Goal: Information Seeking & Learning: Learn about a topic

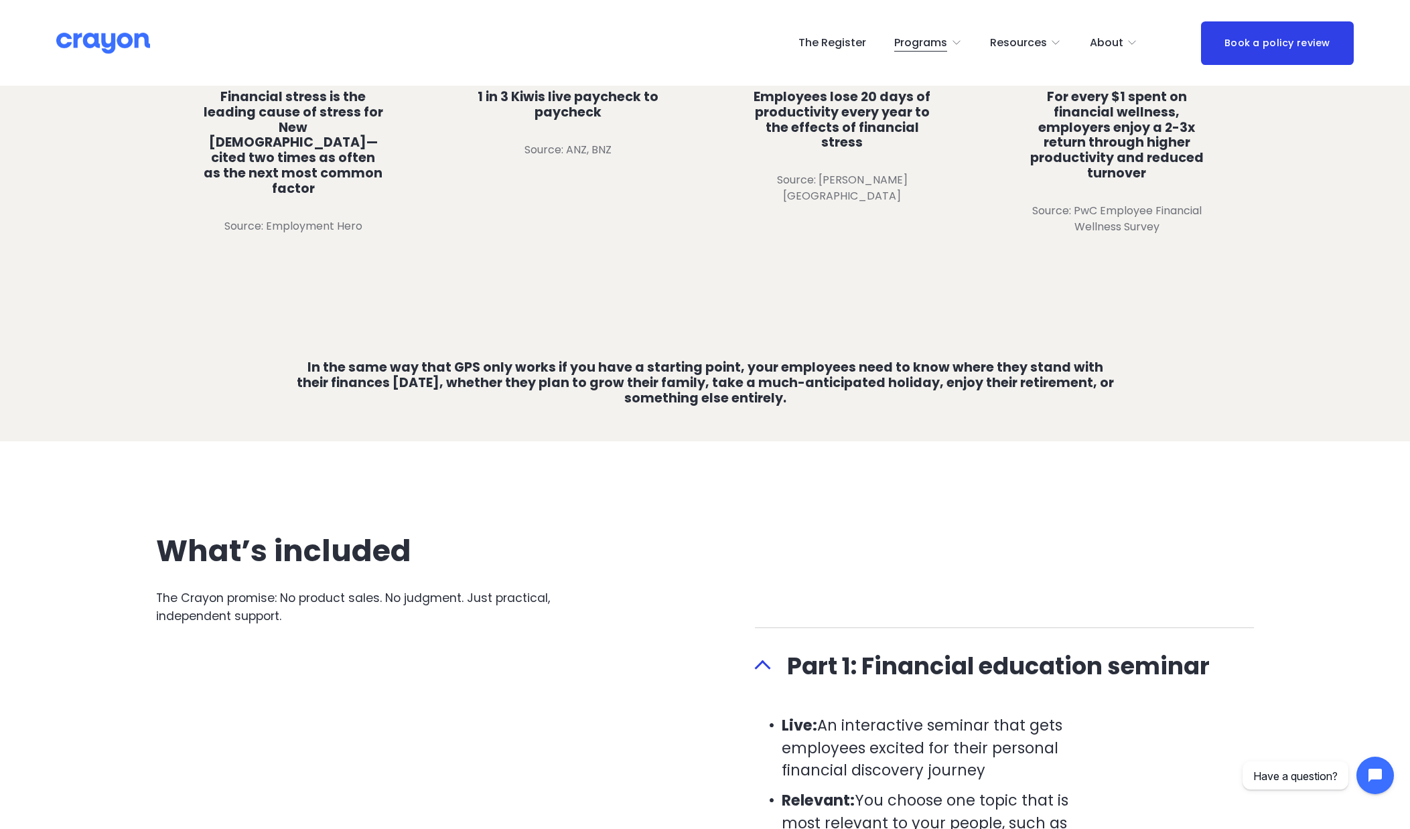
scroll to position [2416, 0]
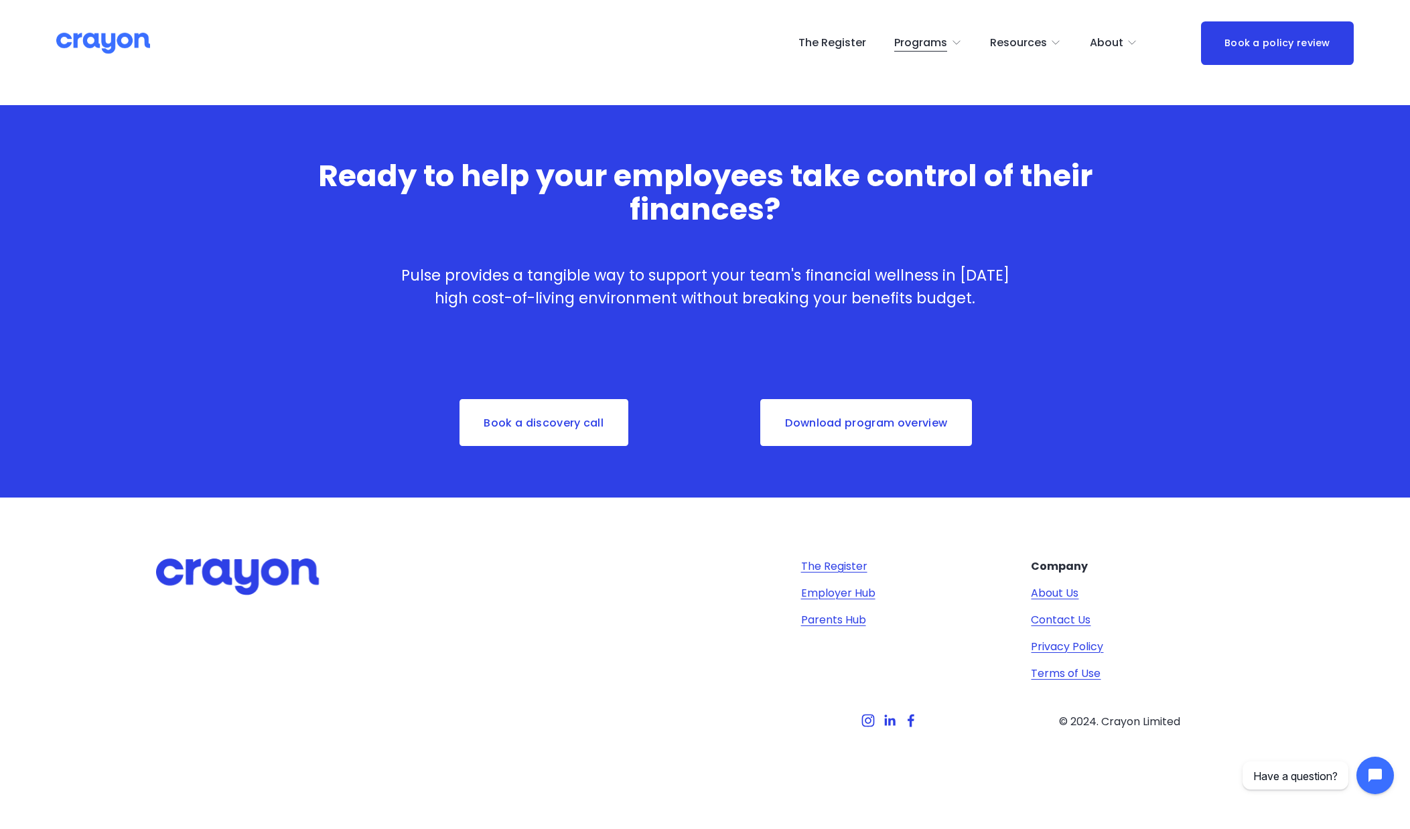
click at [833, 571] on link "The Register" at bounding box center [834, 567] width 66 height 16
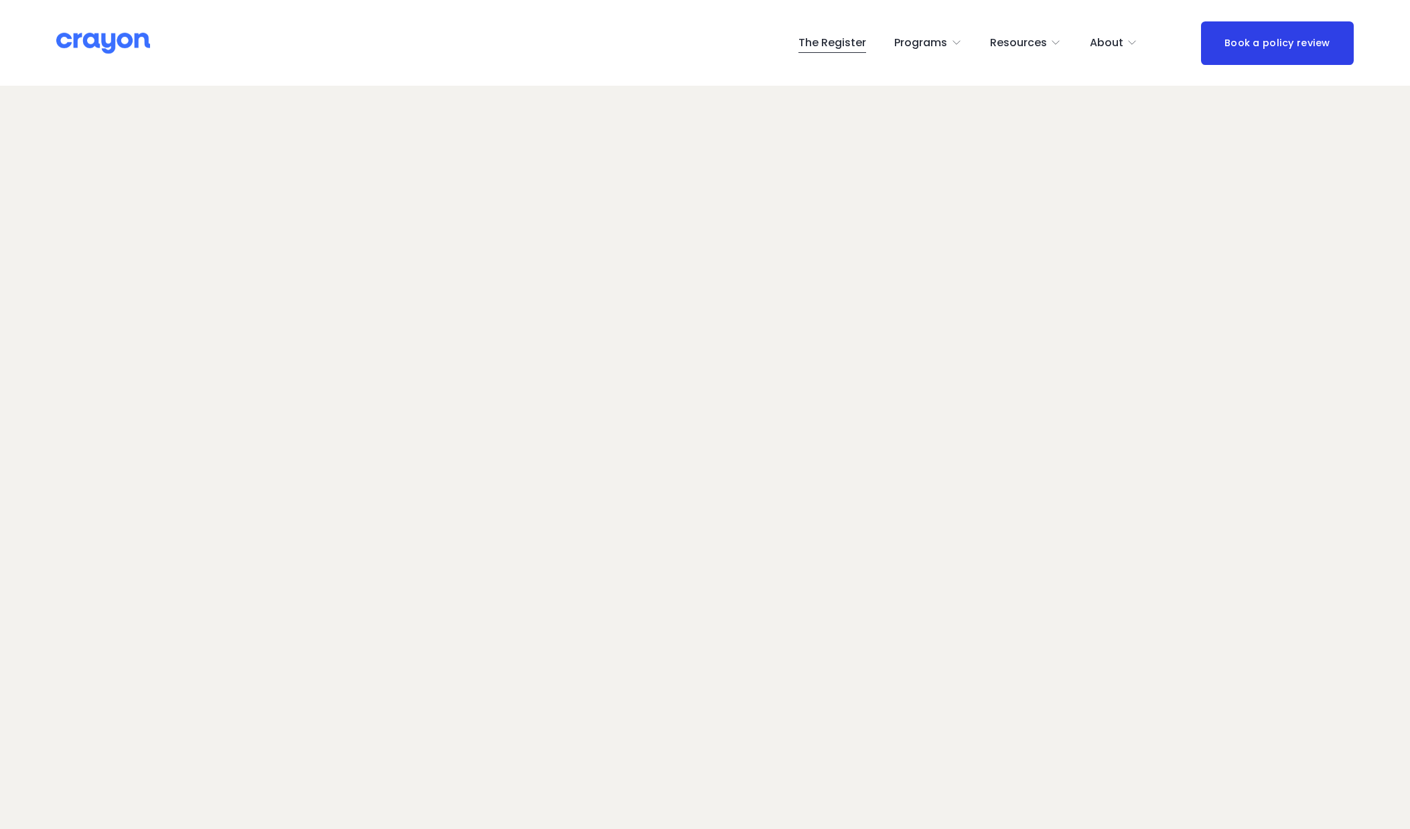
click at [934, 47] on span "Programs" at bounding box center [920, 42] width 53 height 19
click at [0, 0] on span "Parent Hub" at bounding box center [0, 0] width 0 height 0
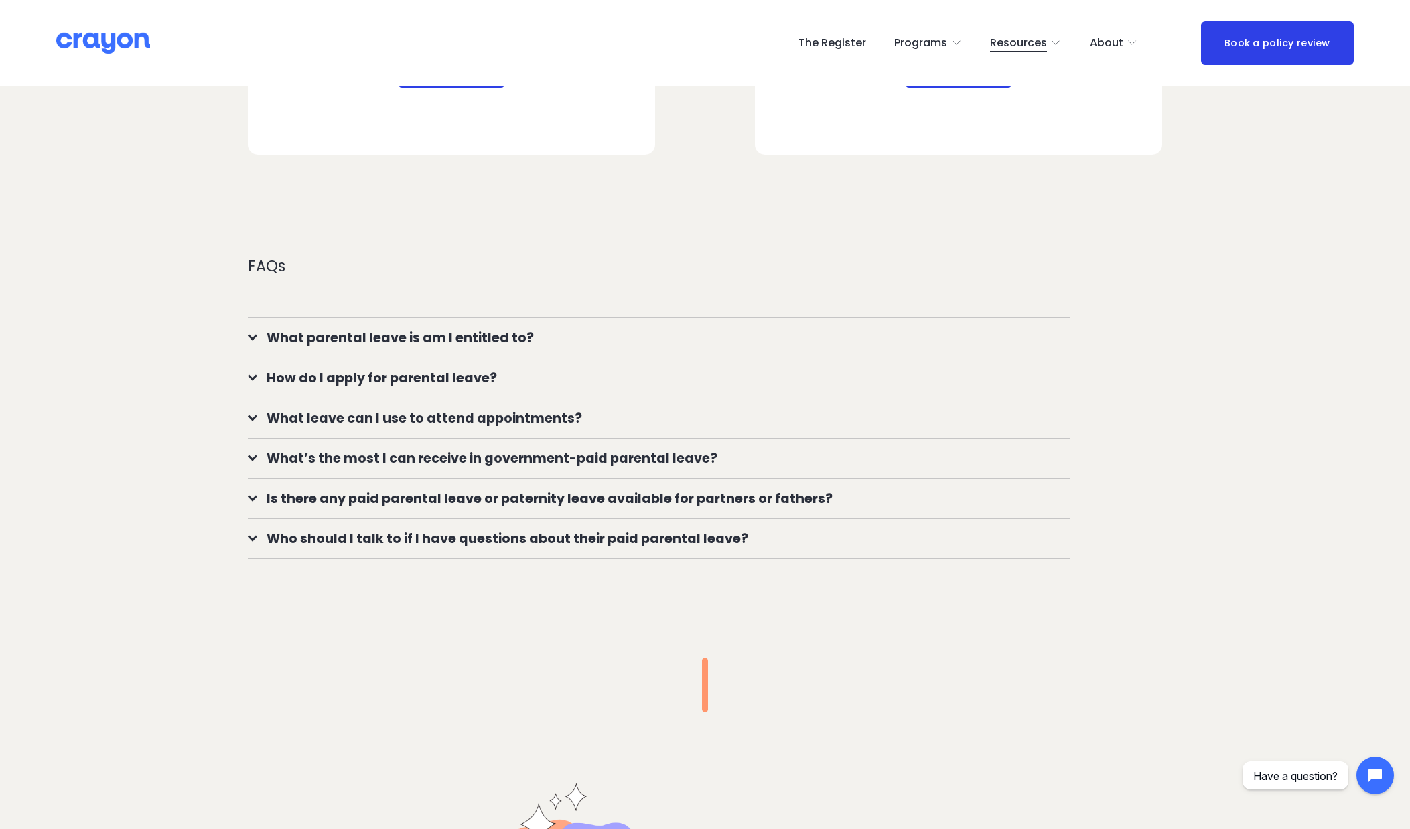
scroll to position [908, 0]
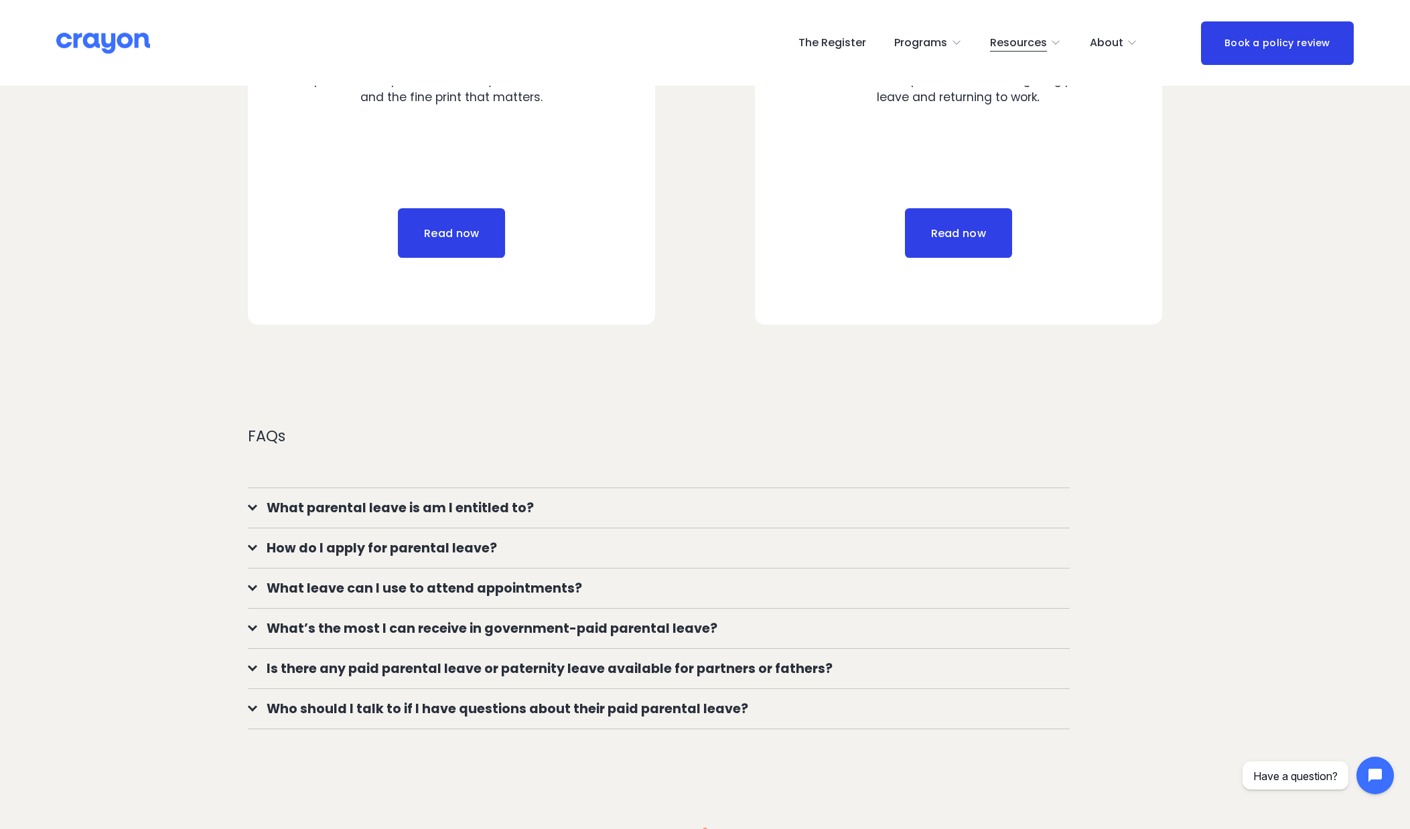
click at [964, 247] on link "Read now" at bounding box center [958, 233] width 107 height 50
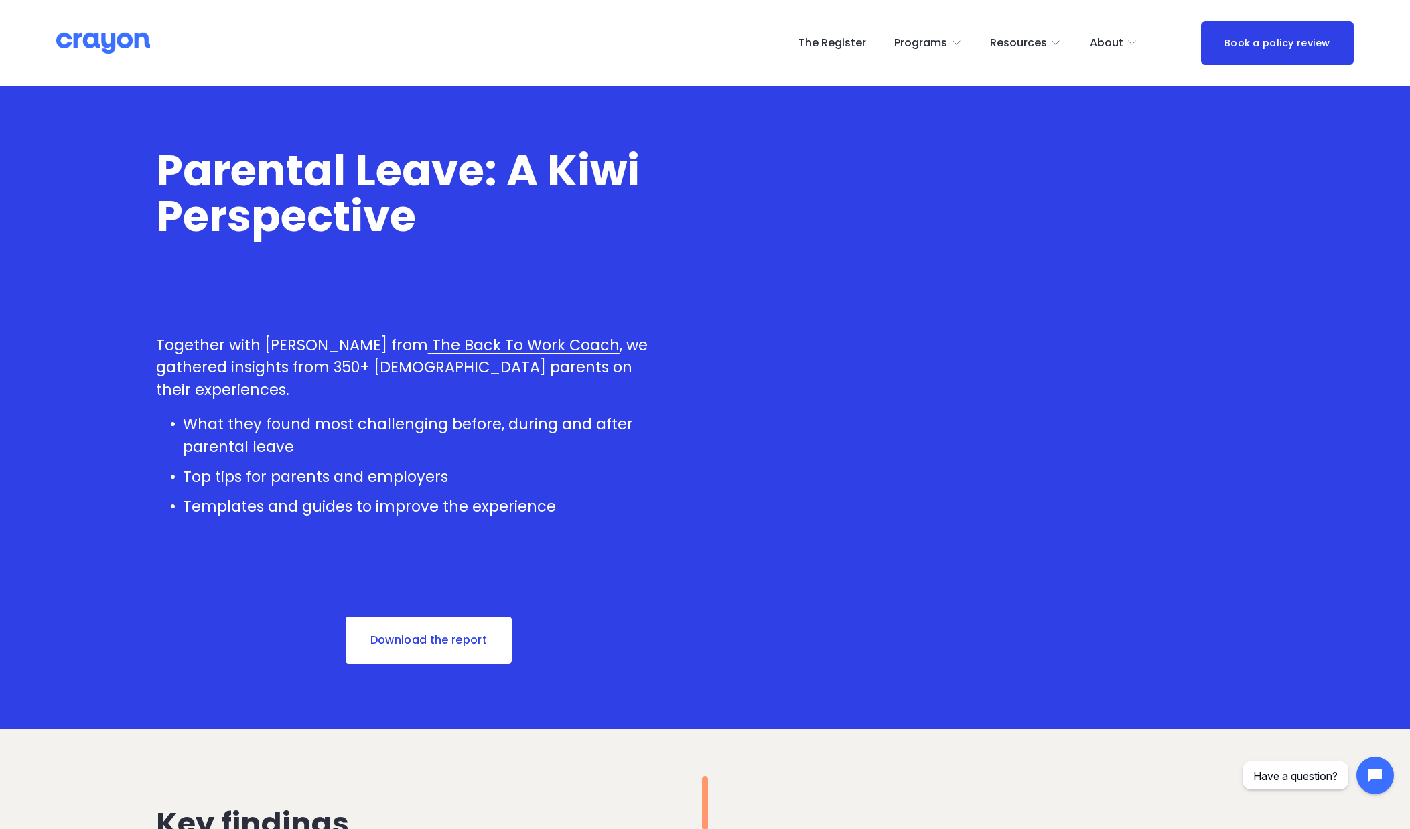
scroll to position [431, 0]
